Goal: Information Seeking & Learning: Learn about a topic

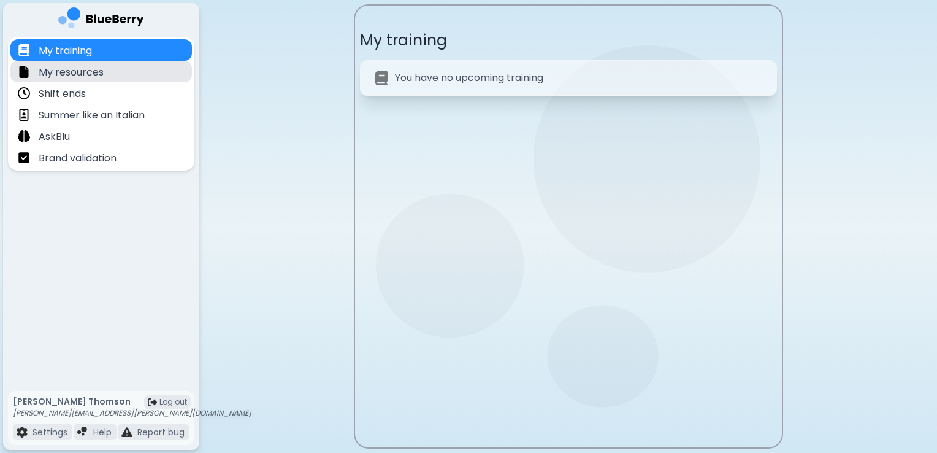
click at [94, 77] on p "My resources" at bounding box center [71, 72] width 65 height 15
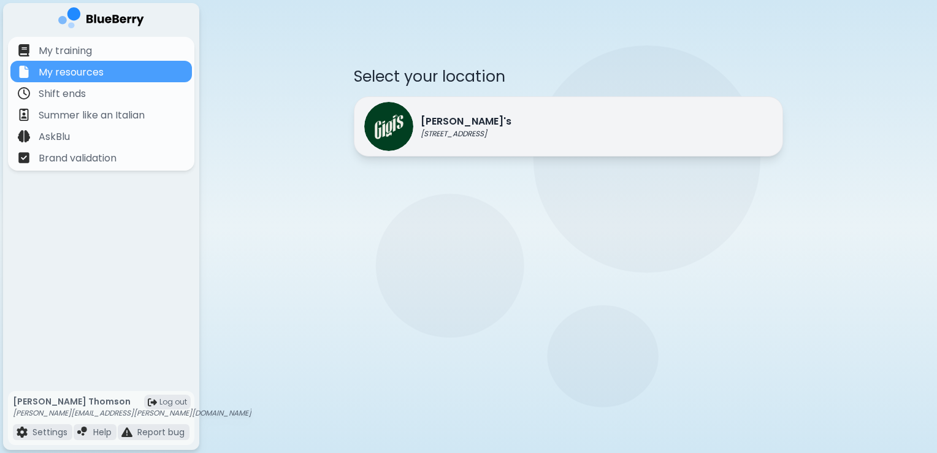
click at [471, 122] on p "[PERSON_NAME]'s" at bounding box center [466, 121] width 91 height 15
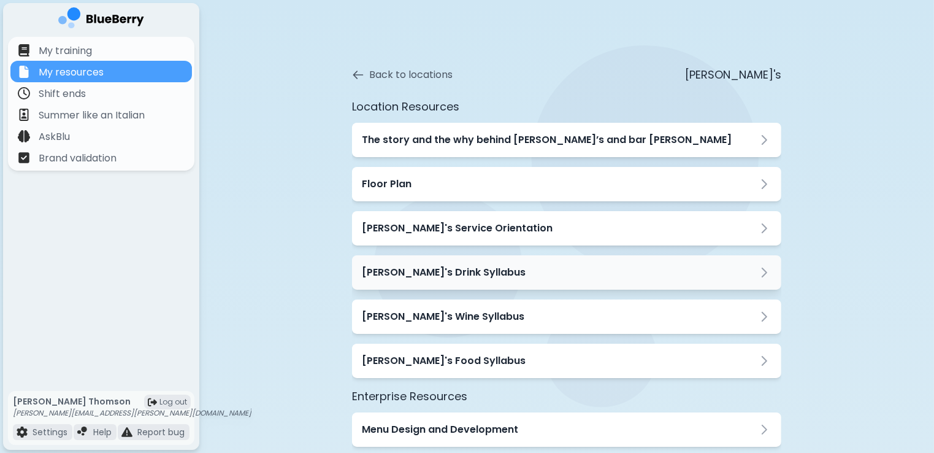
click at [431, 276] on h3 "[PERSON_NAME]'s Drink Syllabus" at bounding box center [444, 272] width 164 height 15
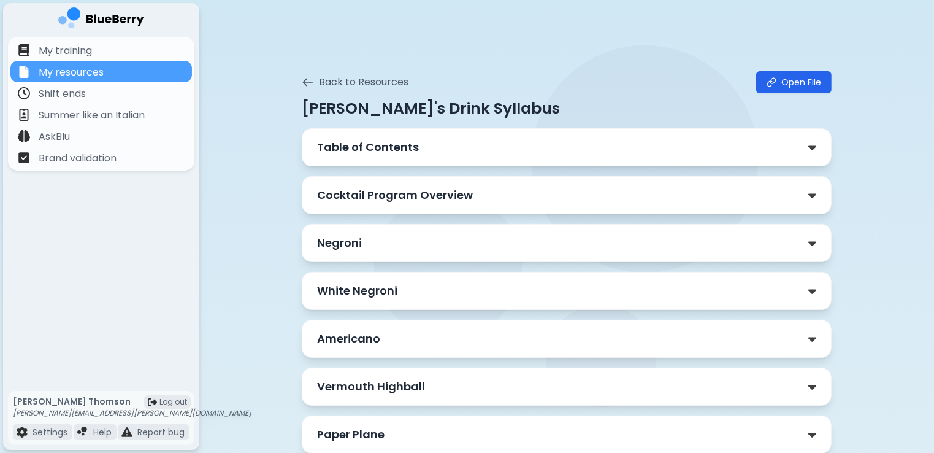
click at [427, 340] on div "Americano" at bounding box center [566, 338] width 499 height 17
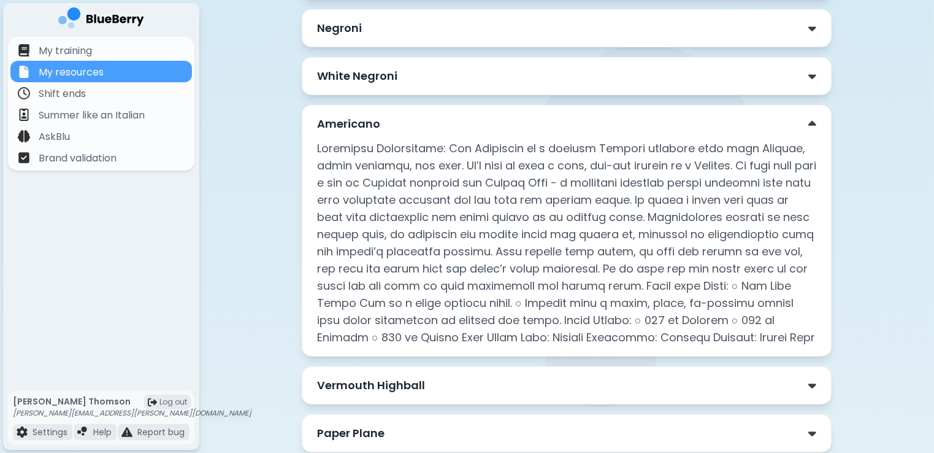
scroll to position [221, 0]
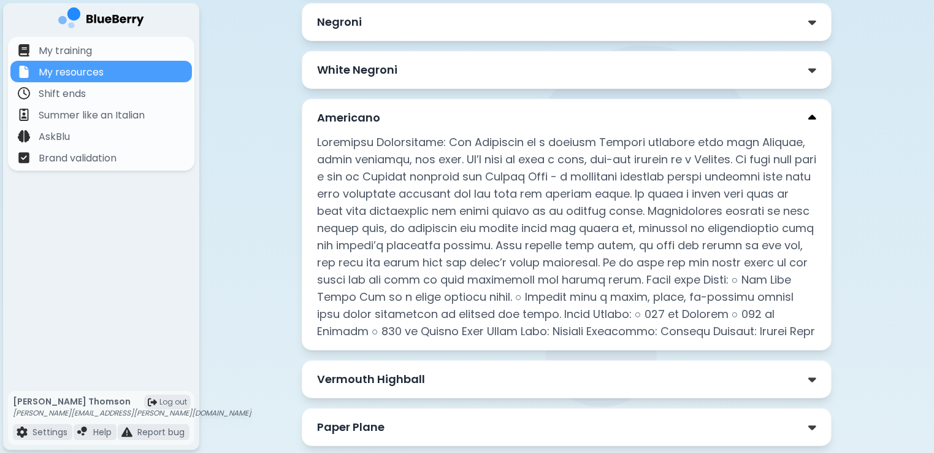
click at [816, 114] on img at bounding box center [813, 118] width 8 height 13
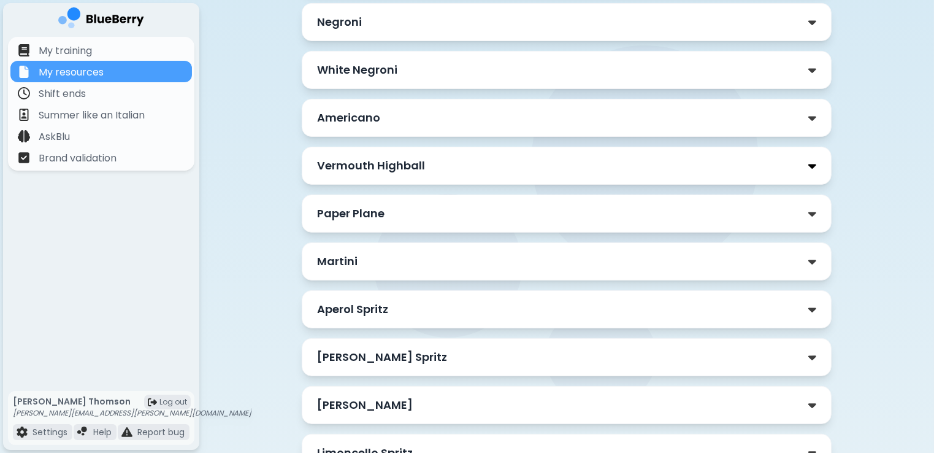
click at [810, 161] on img at bounding box center [813, 166] width 8 height 13
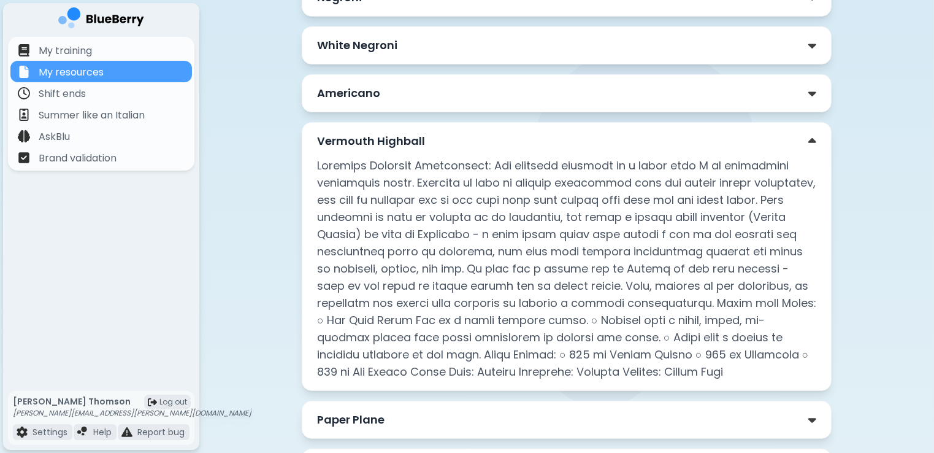
scroll to position [270, 0]
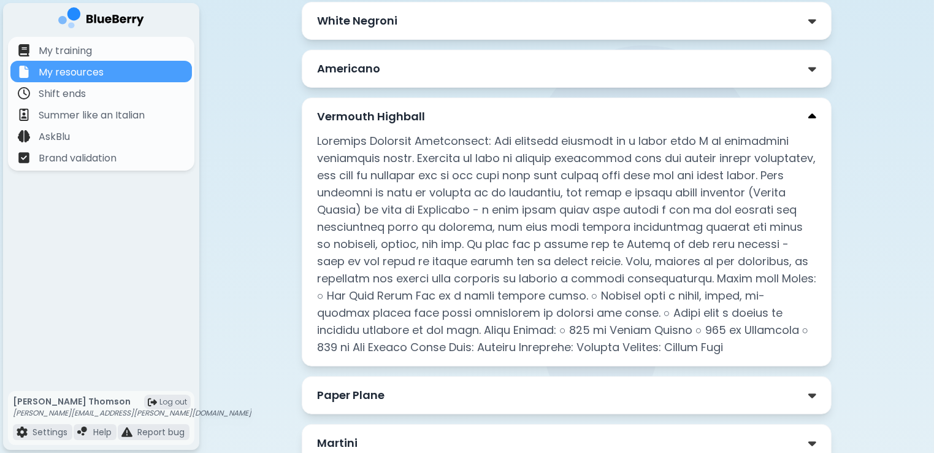
click at [810, 110] on img at bounding box center [813, 116] width 8 height 13
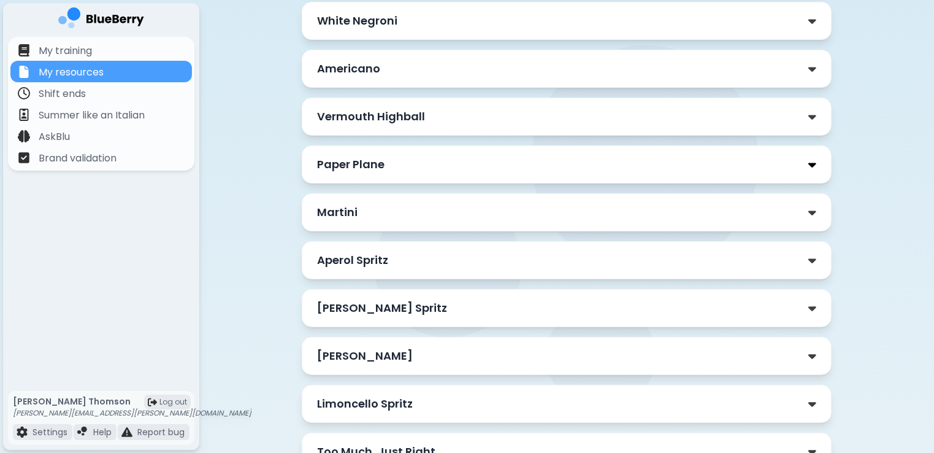
click at [810, 158] on img at bounding box center [813, 164] width 8 height 13
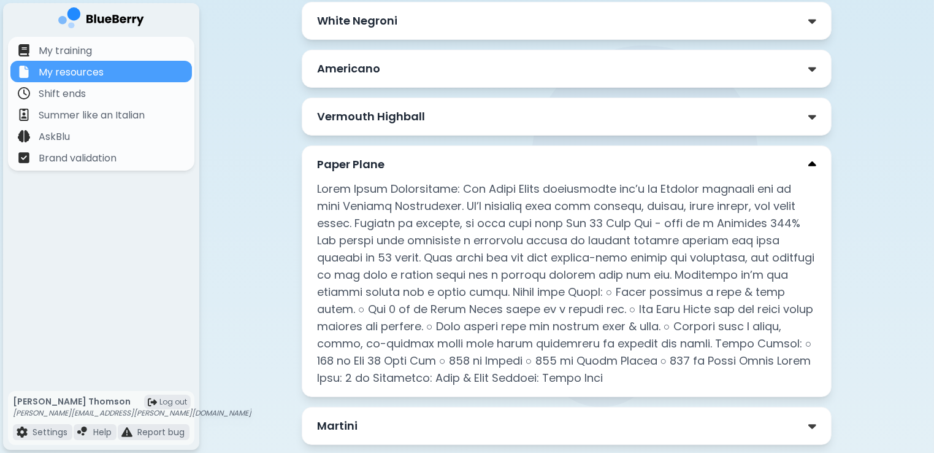
click at [812, 161] on img at bounding box center [813, 164] width 8 height 13
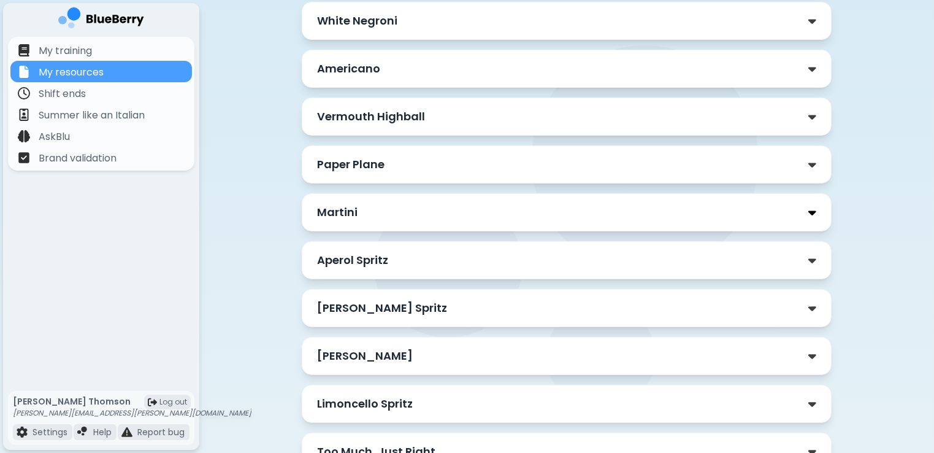
click at [810, 215] on img at bounding box center [813, 212] width 8 height 13
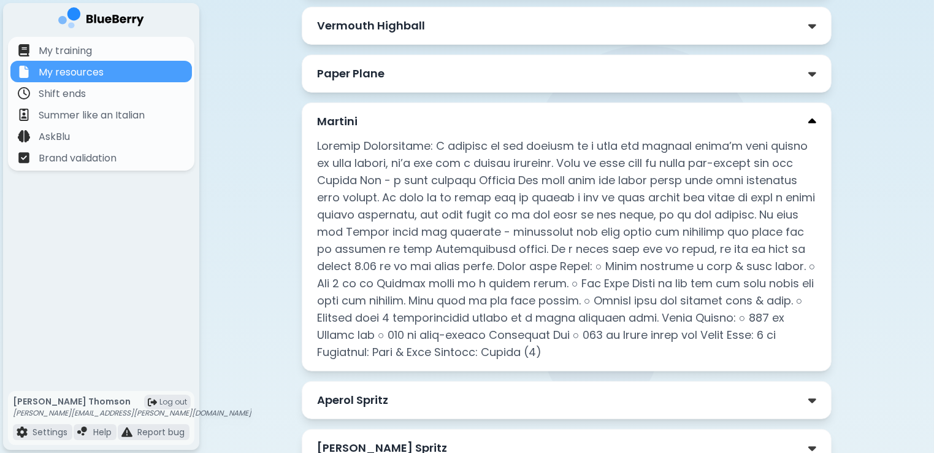
scroll to position [368, 0]
